Goal: Transaction & Acquisition: Subscribe to service/newsletter

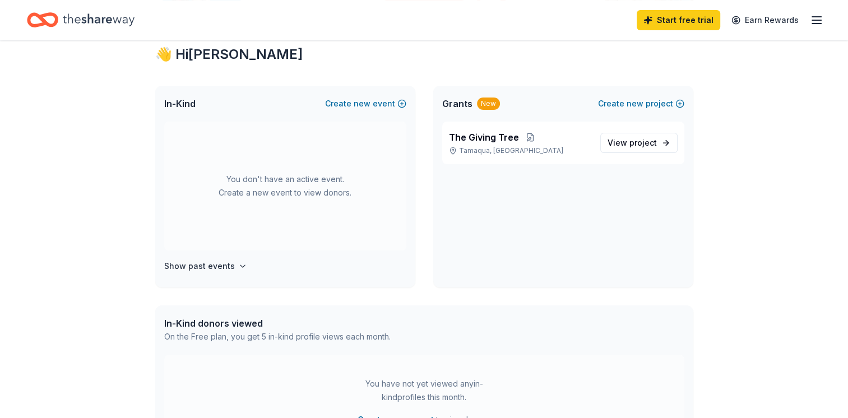
scroll to position [200, 0]
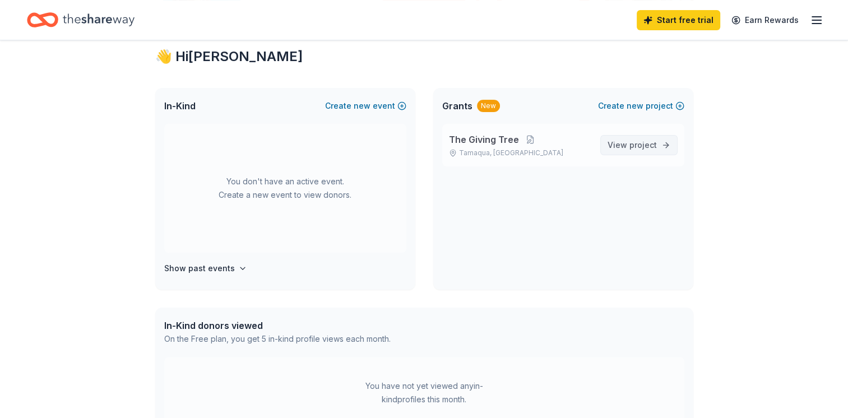
click at [639, 148] on span "project" at bounding box center [643, 145] width 27 height 10
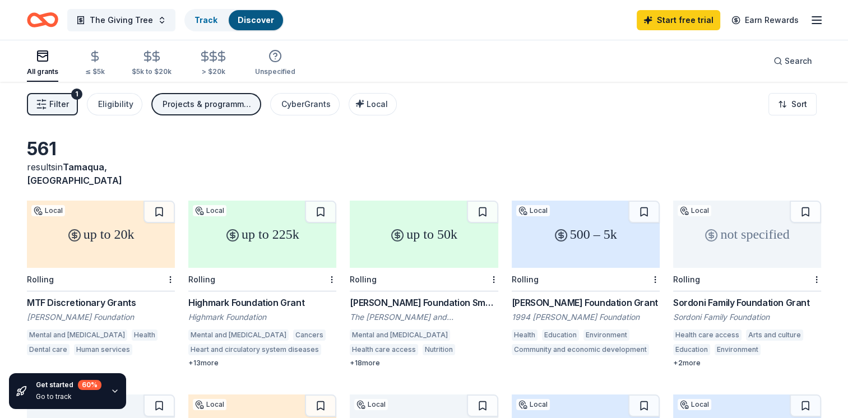
click at [293, 229] on div "up to 225k" at bounding box center [262, 234] width 148 height 67
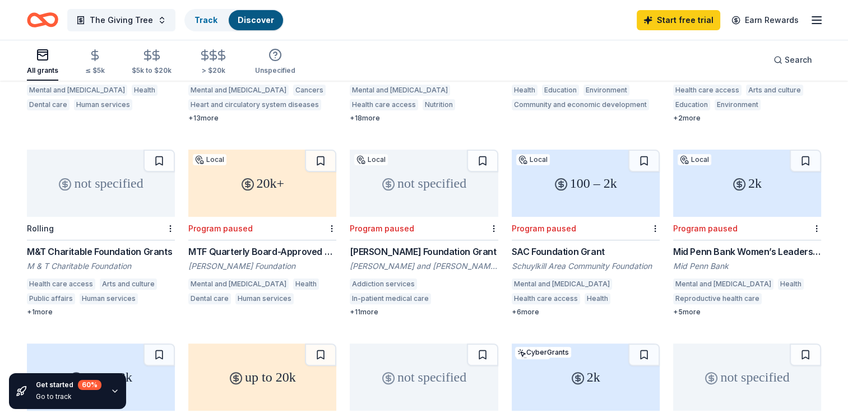
scroll to position [231, 0]
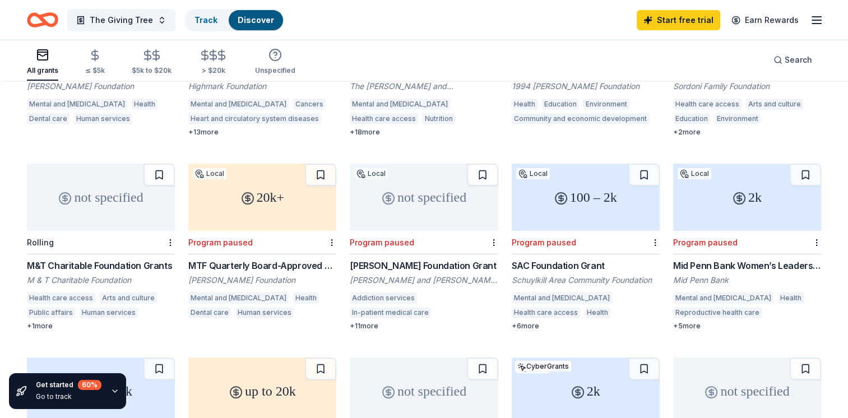
click at [565, 203] on div "100 – 2k" at bounding box center [586, 197] width 148 height 67
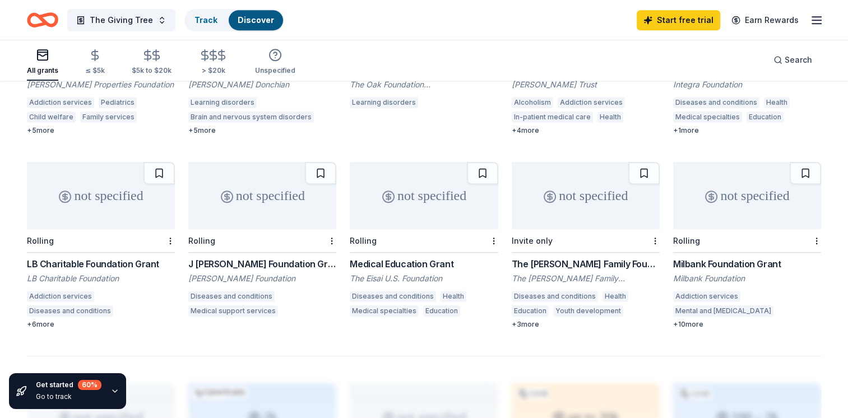
scroll to position [610, 0]
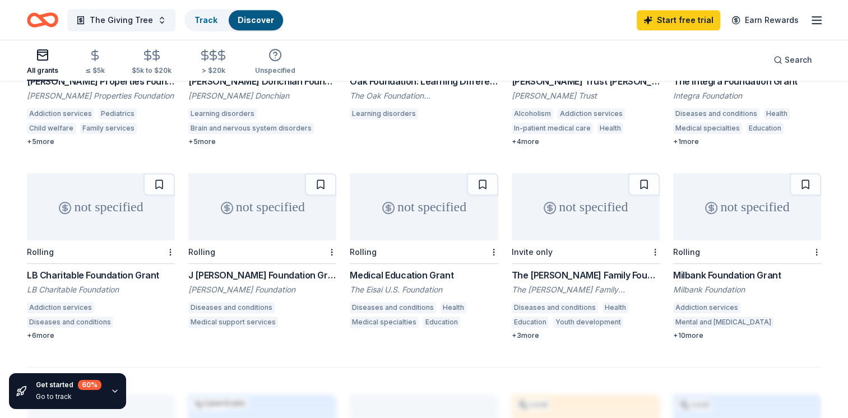
click at [727, 192] on div "not specified" at bounding box center [747, 206] width 148 height 67
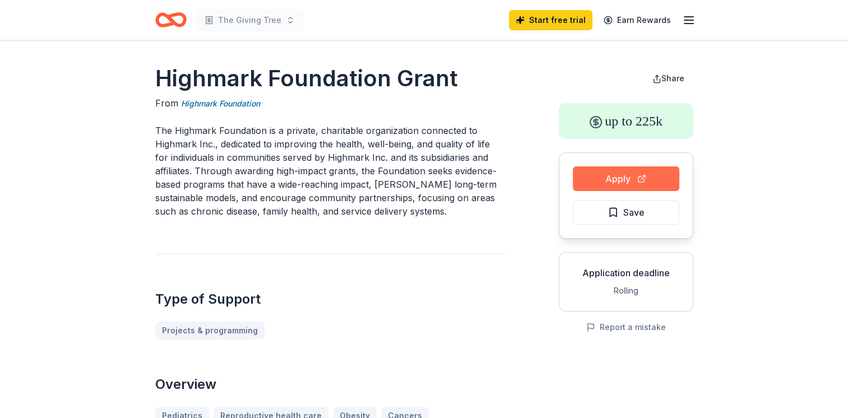
click at [631, 184] on button "Apply" at bounding box center [626, 179] width 107 height 25
click at [620, 179] on button "Apply" at bounding box center [626, 179] width 107 height 25
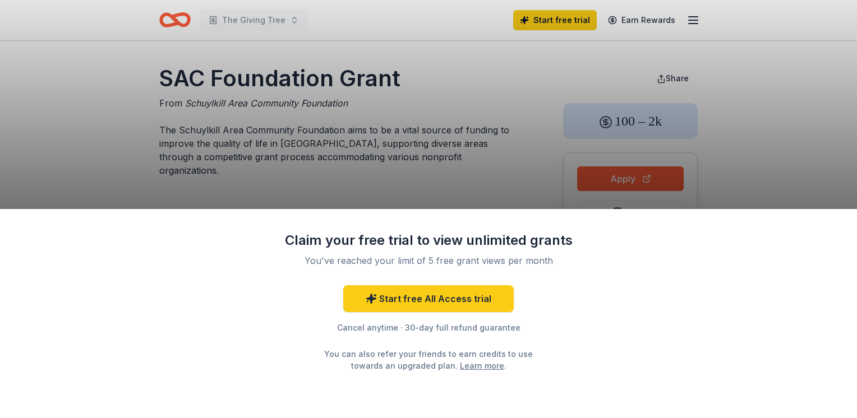
click at [455, 117] on div "Claim your free trial to view unlimited grants You've reached your limit of 5 f…" at bounding box center [428, 209] width 857 height 418
drag, startPoint x: 164, startPoint y: 79, endPoint x: 220, endPoint y: 85, distance: 56.4
click at [220, 85] on div "Claim your free trial to view unlimited grants You've reached your limit of 5 f…" at bounding box center [428, 209] width 857 height 418
drag, startPoint x: 184, startPoint y: 104, endPoint x: 361, endPoint y: 94, distance: 176.9
click at [361, 94] on div "Claim your free trial to view unlimited grants You've reached your limit of 5 f…" at bounding box center [428, 209] width 857 height 418
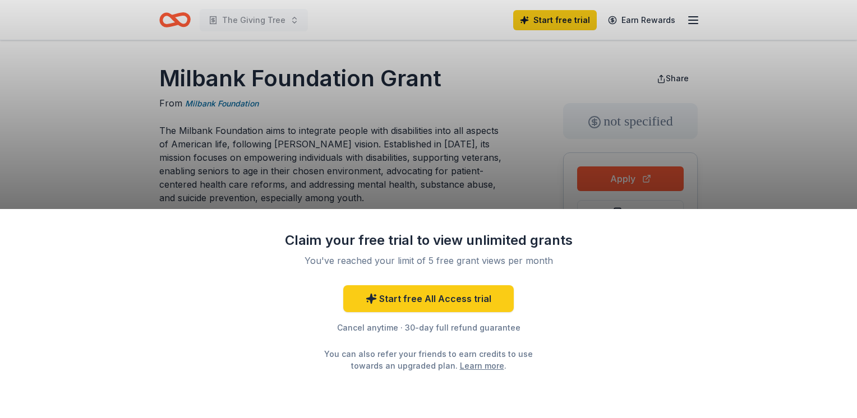
drag, startPoint x: 163, startPoint y: 80, endPoint x: 446, endPoint y: 80, distance: 283.7
click at [446, 80] on div "Claim your free trial to view unlimited grants You've reached your limit of 5 f…" at bounding box center [428, 209] width 857 height 418
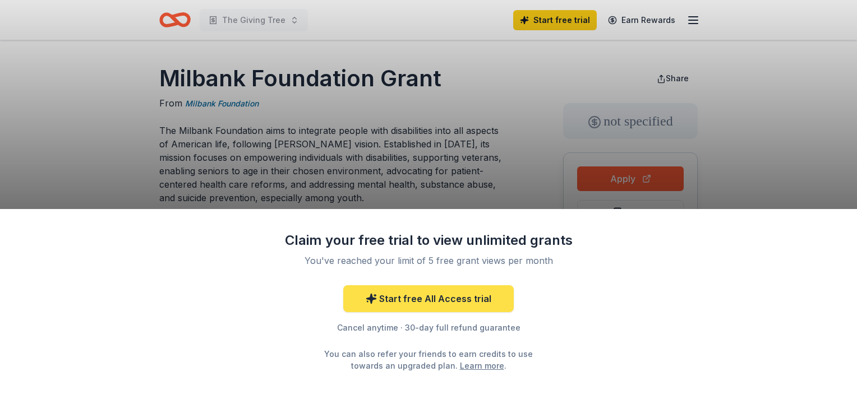
click at [415, 308] on link "Start free All Access trial" at bounding box center [428, 298] width 170 height 27
click at [425, 293] on link "Start free All Access trial" at bounding box center [428, 298] width 170 height 27
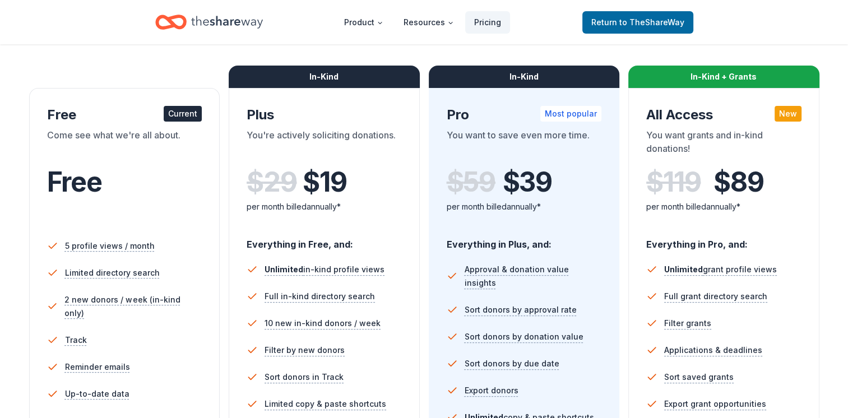
scroll to position [159, 0]
